Goal: Navigation & Orientation: Understand site structure

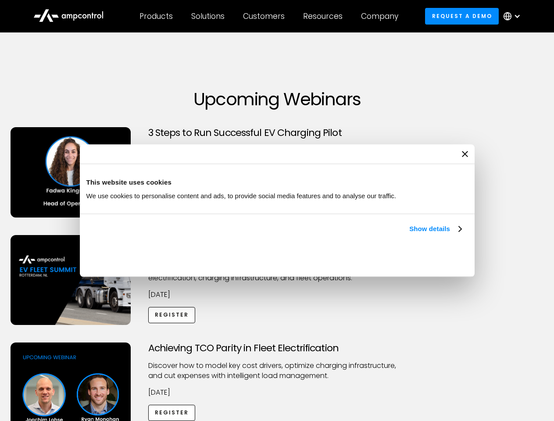
click at [409, 234] on link "Show details" at bounding box center [435, 229] width 52 height 11
click at [0, 0] on div "Necessary cookies help make a website usable by enabling basic functions like p…" at bounding box center [0, 0] width 0 height 0
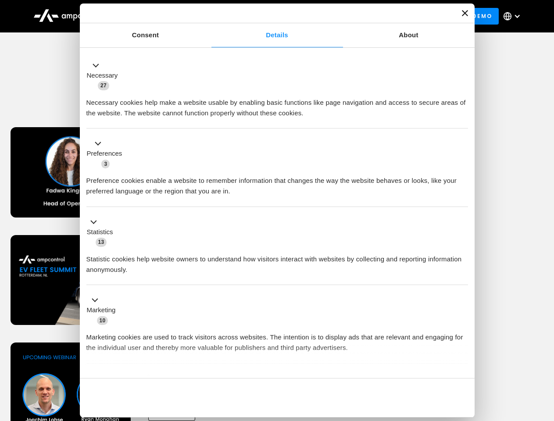
click at [545, 354] on div "Achieving TCO Parity in Fleet Electrification Discover how to model key cost dr…" at bounding box center [277, 412] width 551 height 138
click at [270, 16] on div "Customers" at bounding box center [264, 16] width 42 height 10
click at [156, 16] on div "Products" at bounding box center [156, 16] width 33 height 10
click at [208, 16] on div "Solutions" at bounding box center [207, 16] width 33 height 10
click at [266, 16] on div "Customers" at bounding box center [264, 16] width 42 height 10
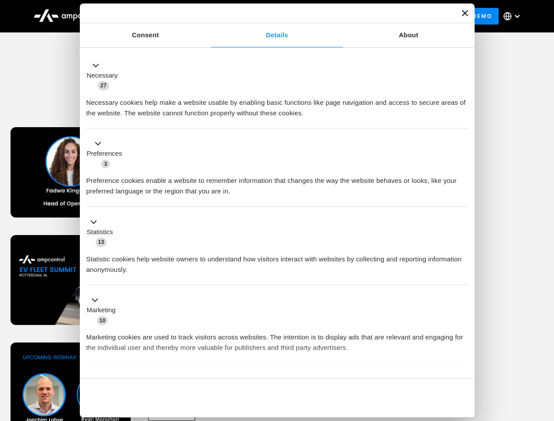
click at [325, 16] on div "Resources" at bounding box center [322, 16] width 39 height 10
click at [383, 16] on div "Company" at bounding box center [379, 16] width 37 height 10
click at [514, 16] on div at bounding box center [517, 16] width 7 height 7
